Goal: Information Seeking & Learning: Learn about a topic

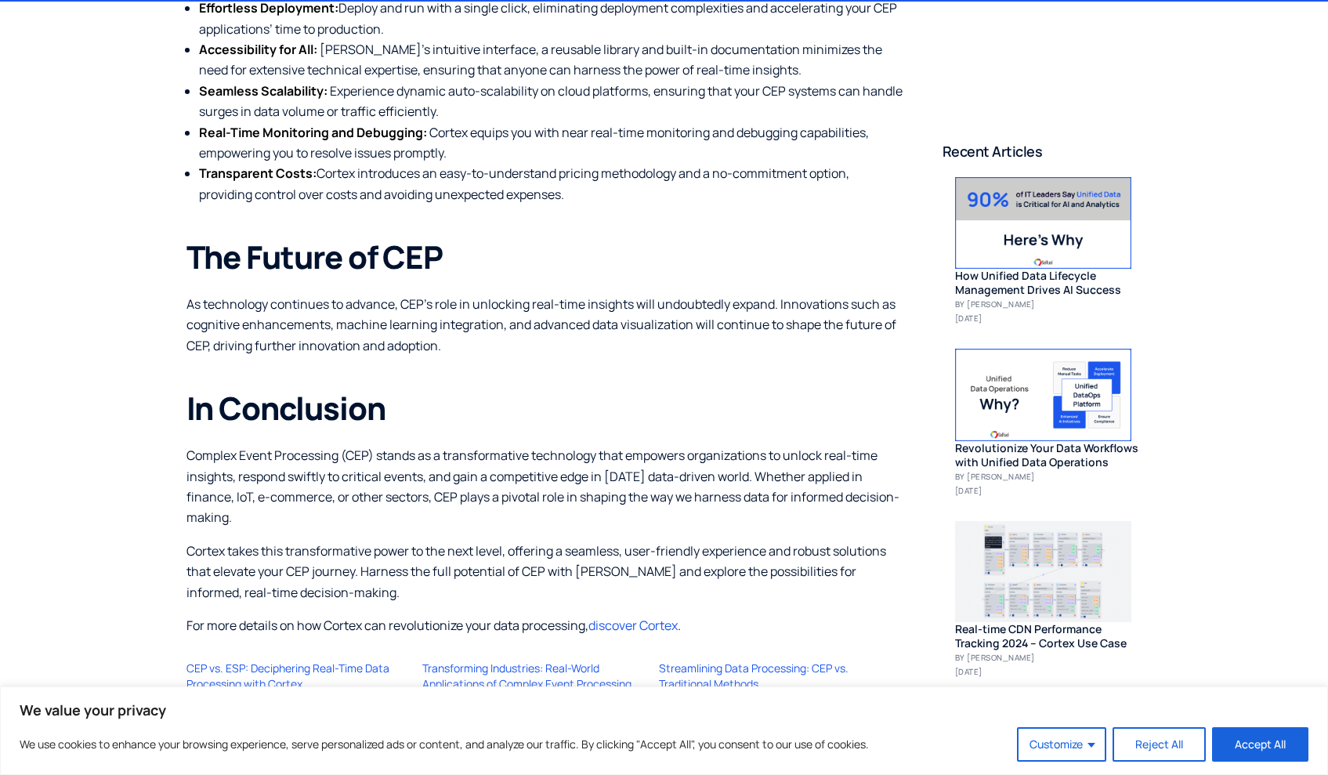
scroll to position [3655, 0]
click at [482, 302] on p "As technology continues to advance, CEP’s role in unlocking real-time insights …" at bounding box center [544, 324] width 717 height 62
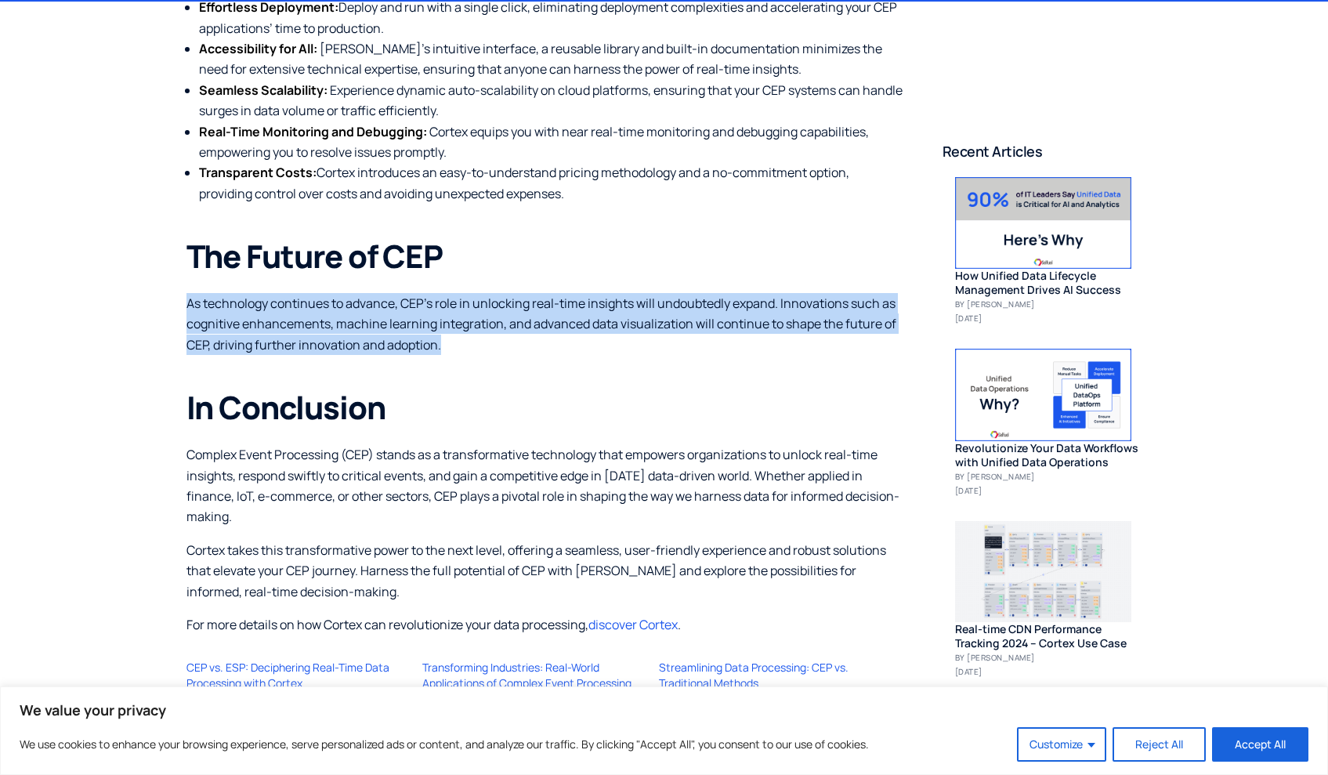
click at [482, 302] on p "As technology continues to advance, CEP’s role in unlocking real-time insights …" at bounding box center [544, 324] width 717 height 62
click at [646, 300] on p "As technology continues to advance, CEP’s role in unlocking real-time insights …" at bounding box center [544, 324] width 717 height 62
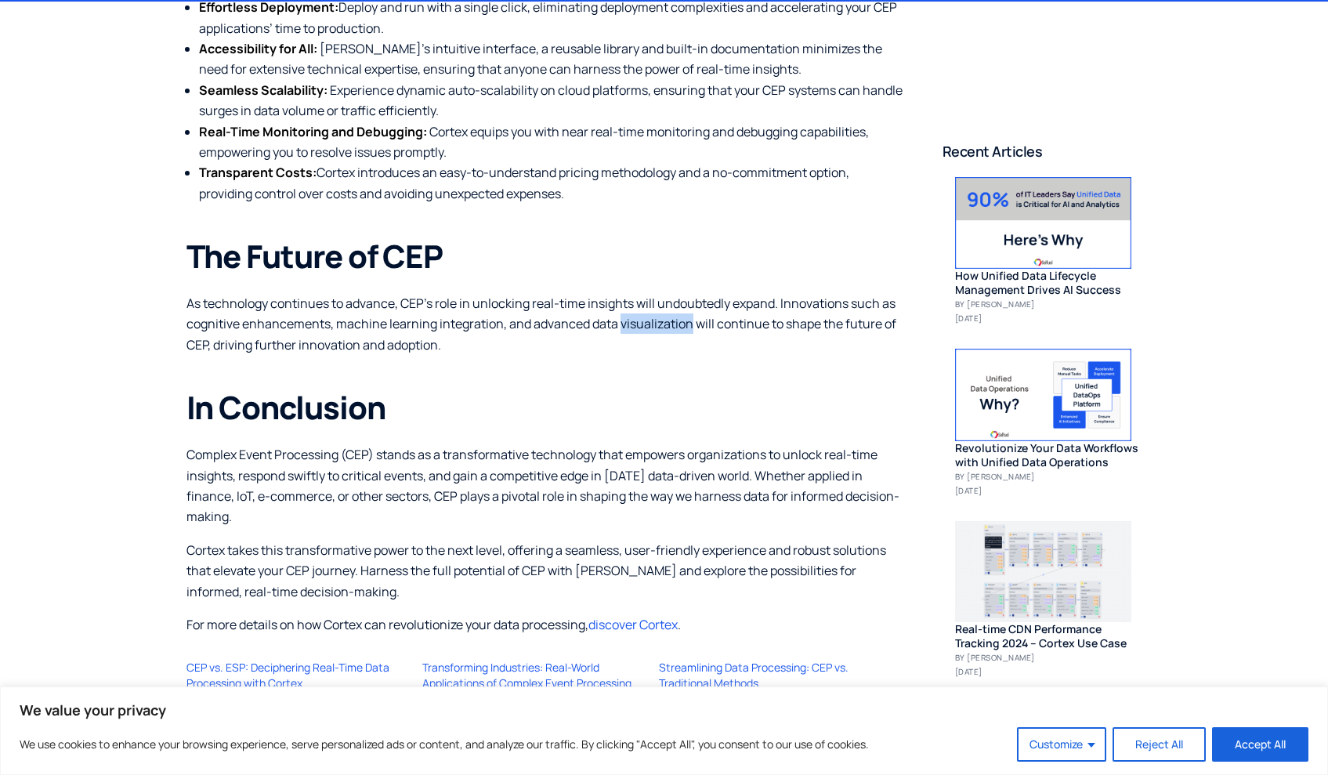
click at [646, 300] on p "As technology continues to advance, CEP’s role in unlocking real-time insights …" at bounding box center [544, 324] width 717 height 62
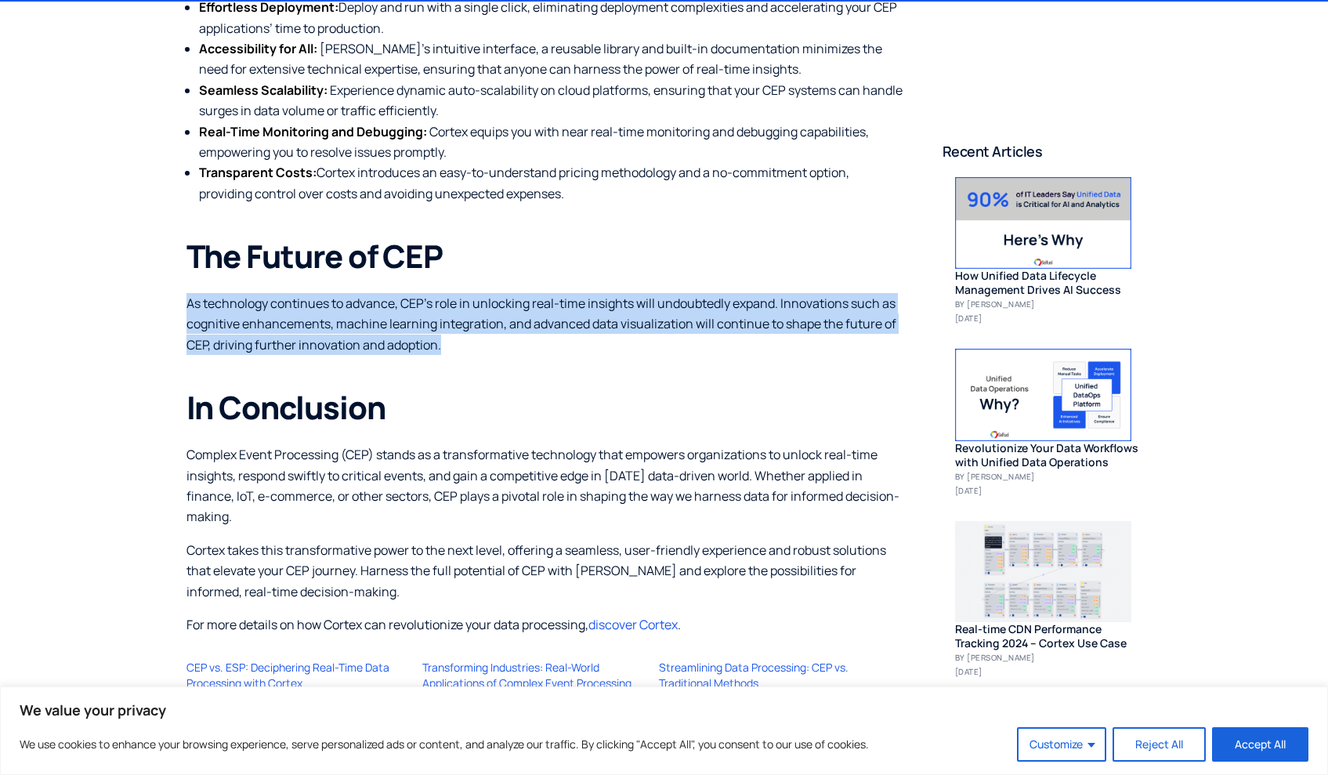
click at [646, 300] on p "As technology continues to advance, CEP’s role in unlocking real-time insights …" at bounding box center [544, 324] width 717 height 62
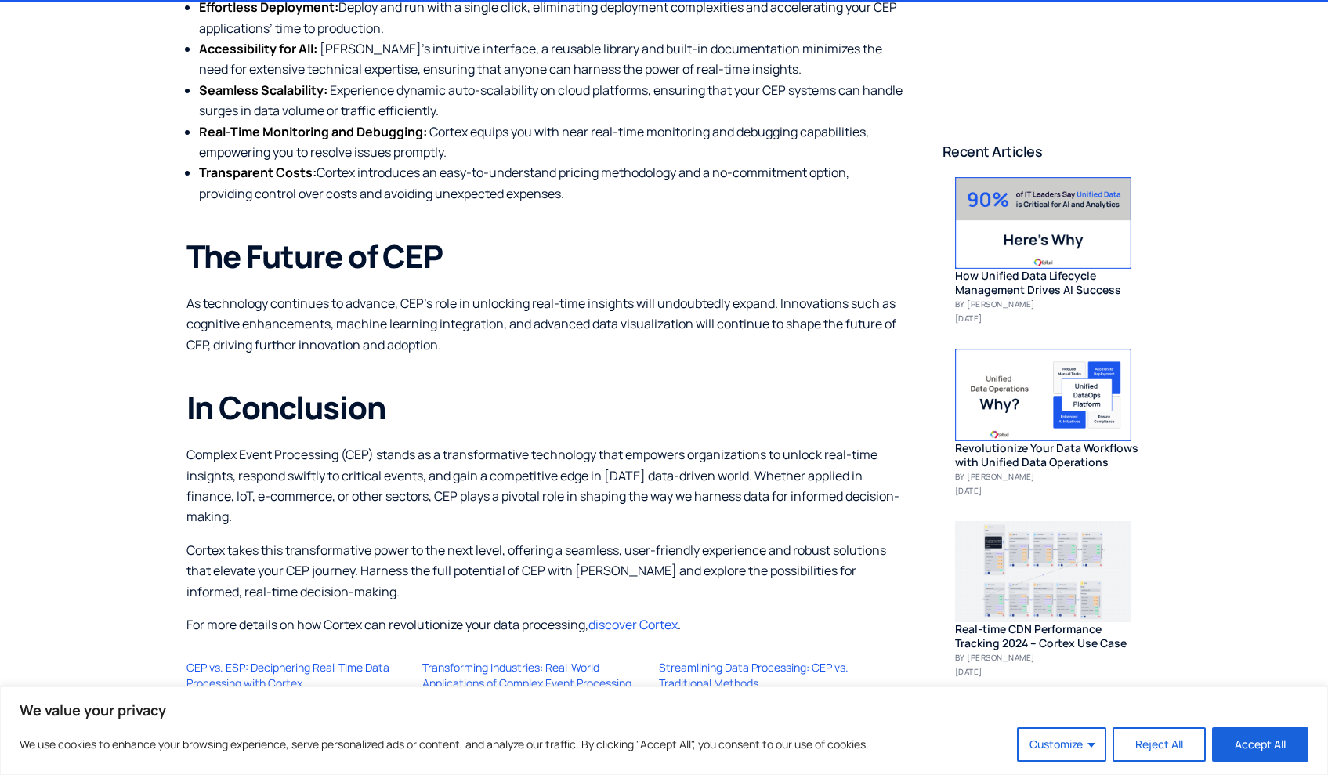
click at [591, 456] on p "Complex Event Processing (CEP) stands as a transformative technology that empow…" at bounding box center [544, 485] width 717 height 83
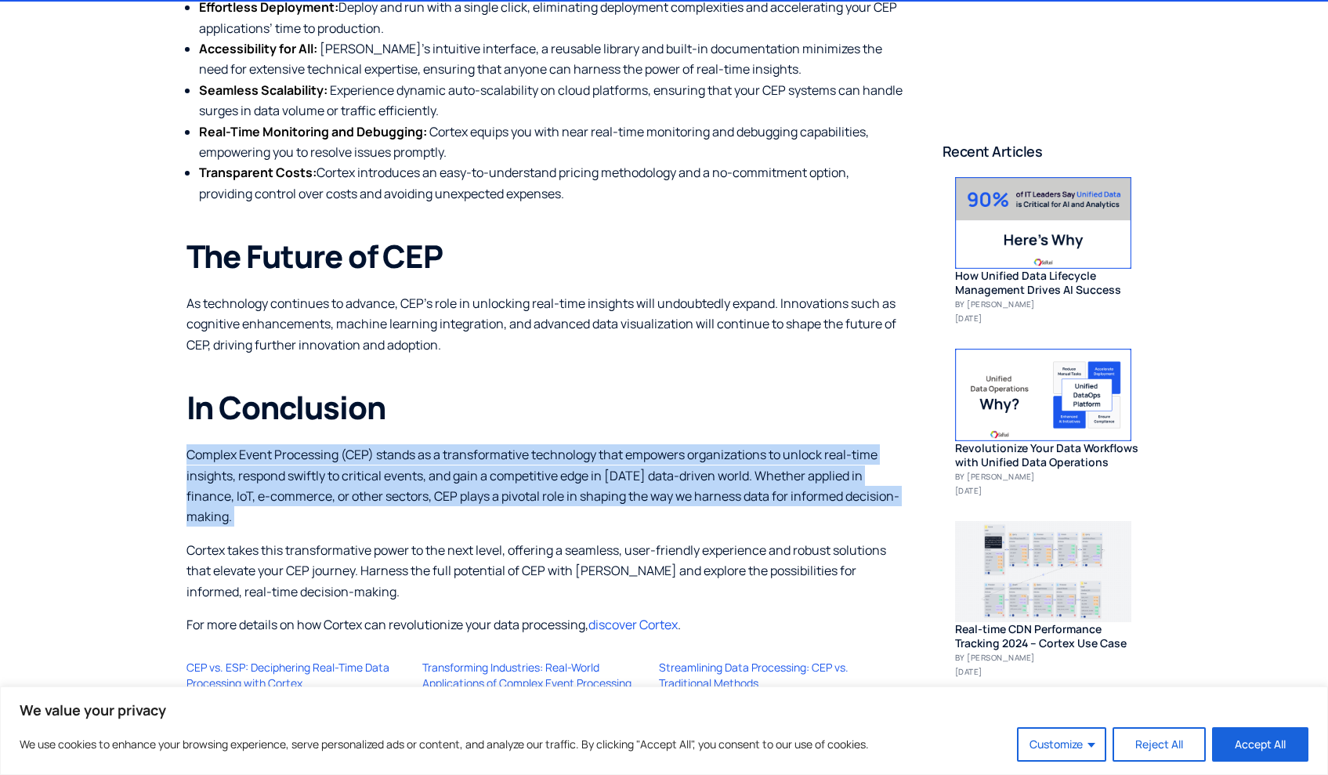
click at [591, 456] on p "Complex Event Processing (CEP) stands as a transformative technology that empow…" at bounding box center [544, 485] width 717 height 83
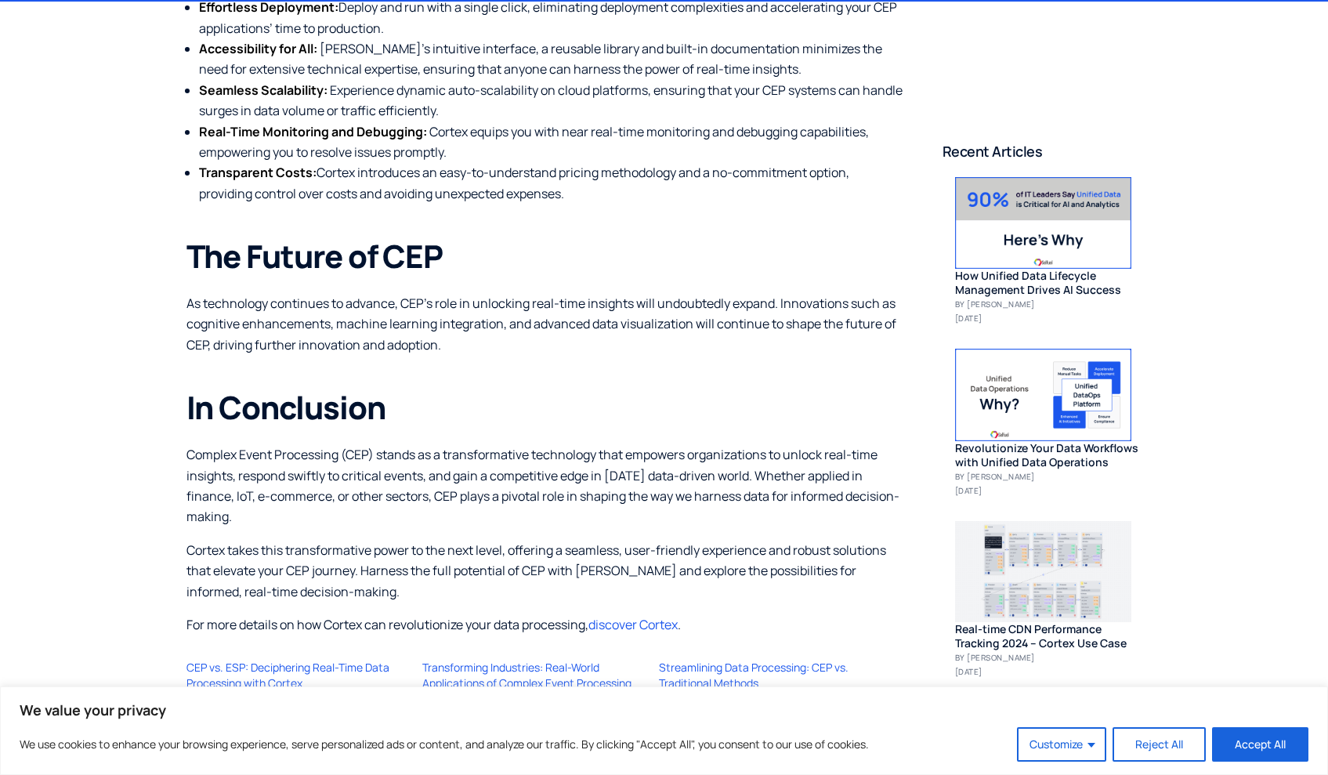
click at [563, 549] on p "Cortex takes this transformative power to the next level, offering a seamless, …" at bounding box center [544, 571] width 717 height 62
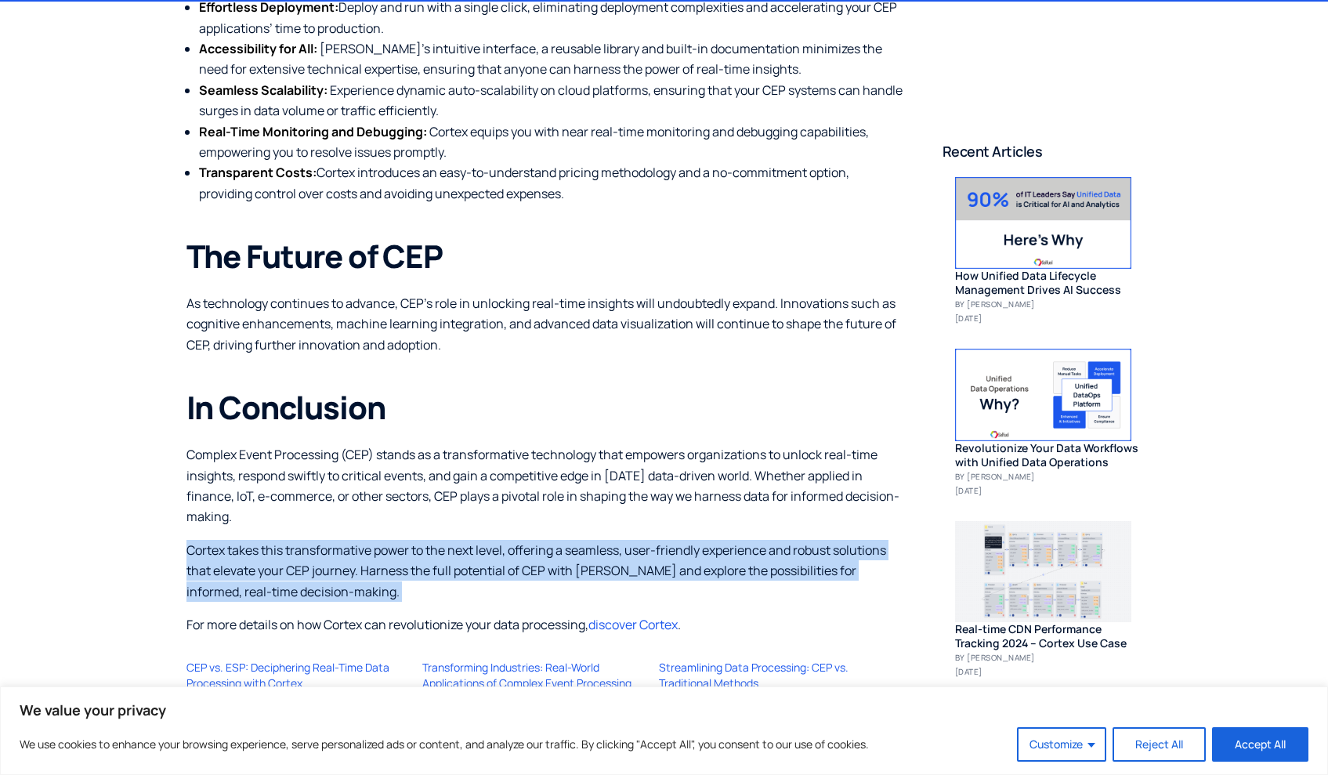
click at [563, 549] on p "Cortex takes this transformative power to the next level, offering a seamless, …" at bounding box center [544, 571] width 717 height 62
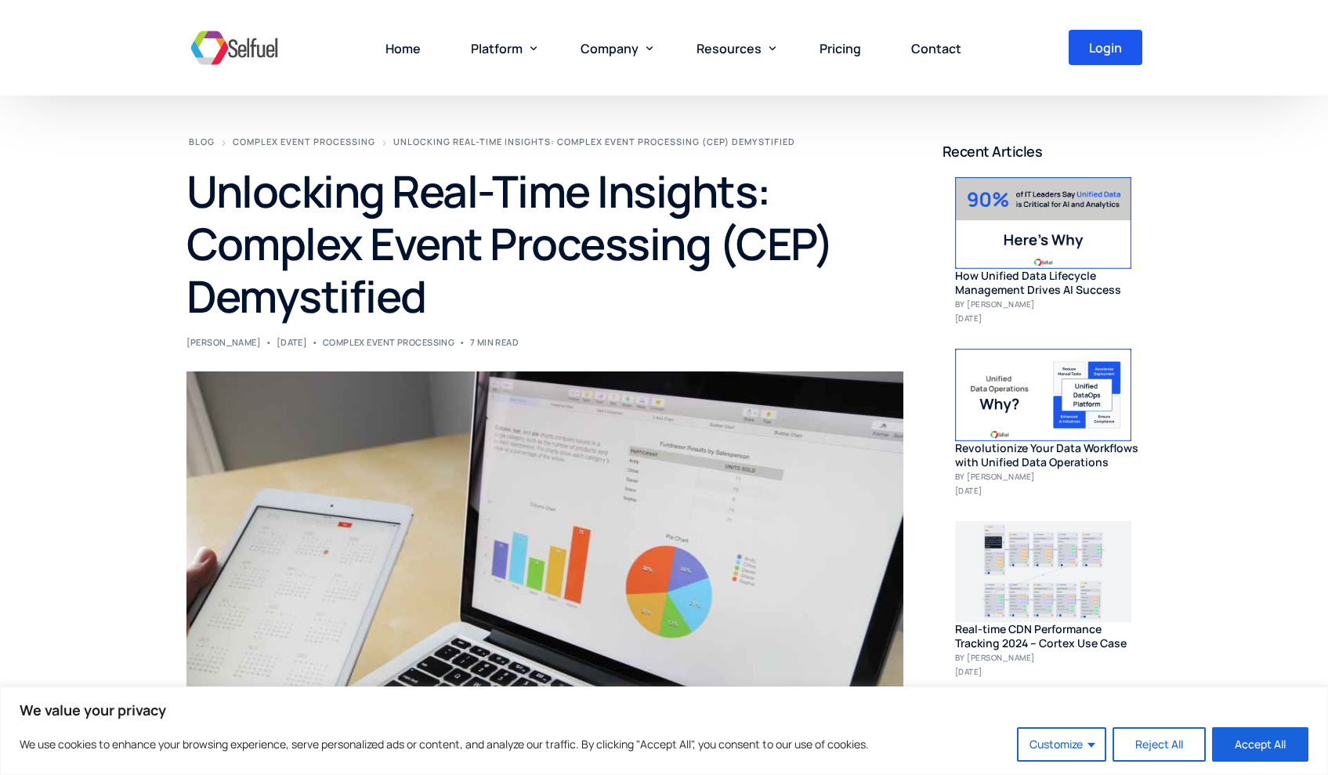
scroll to position [0, 0]
